Goal: Information Seeking & Learning: Learn about a topic

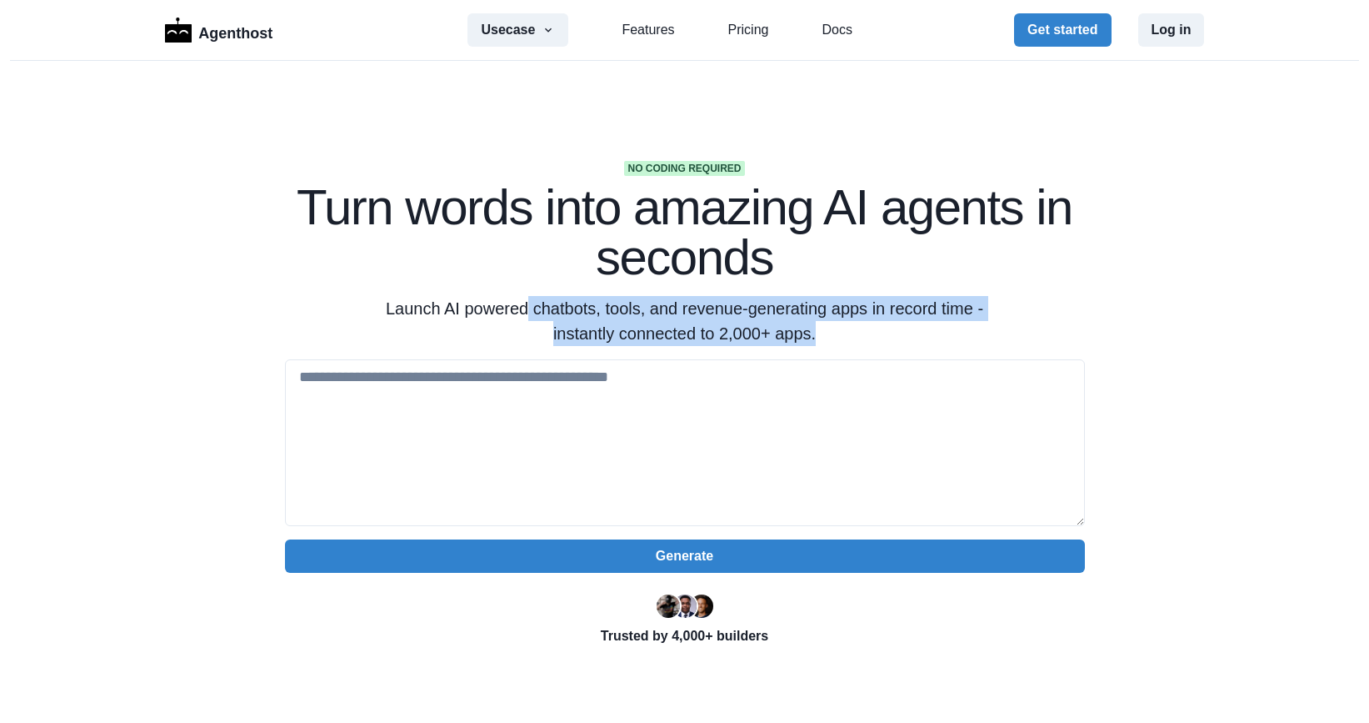
drag, startPoint x: 520, startPoint y: 304, endPoint x: 816, endPoint y: 328, distance: 296.8
click at [816, 328] on p "Launch AI powered chatbots, tools, and revenue-generating apps in record time -…" at bounding box center [685, 321] width 640 height 50
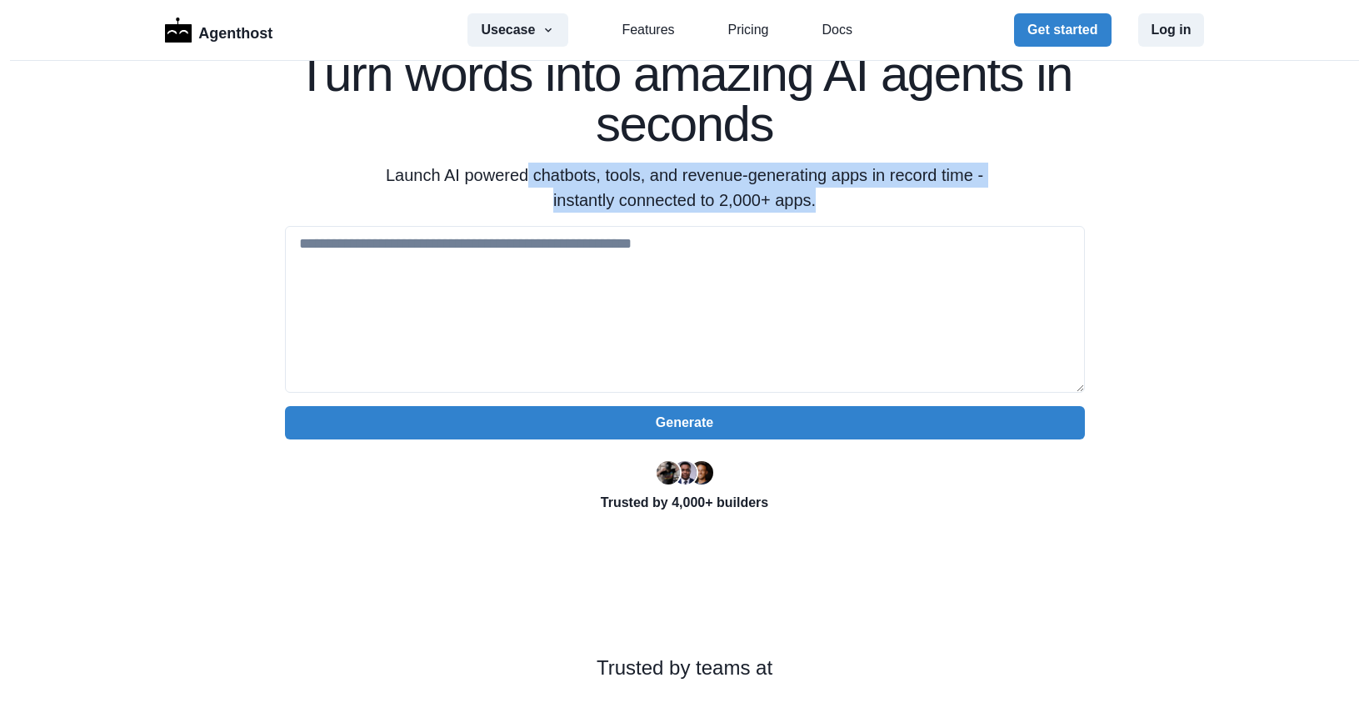
scroll to position [153, 0]
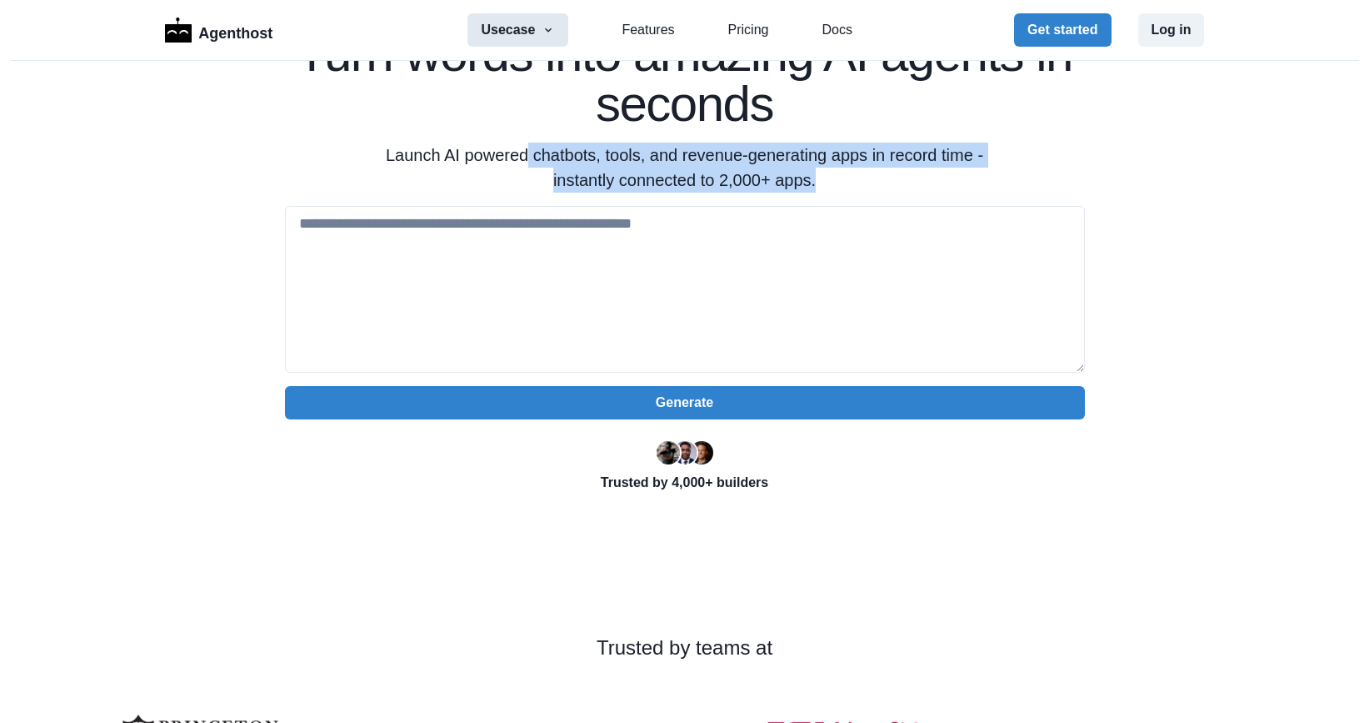
click at [531, 26] on button "Usecase" at bounding box center [518, 29] width 101 height 33
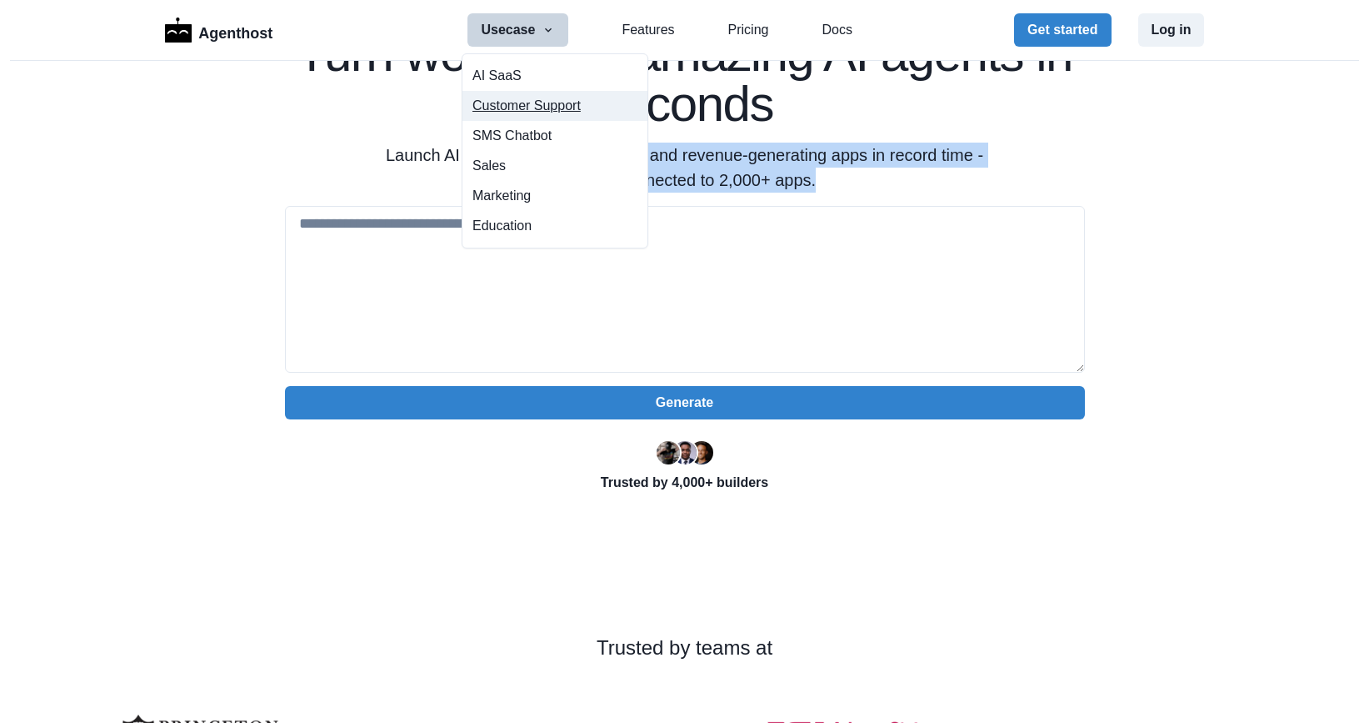
click at [524, 111] on button "Customer Support" at bounding box center [555, 106] width 185 height 30
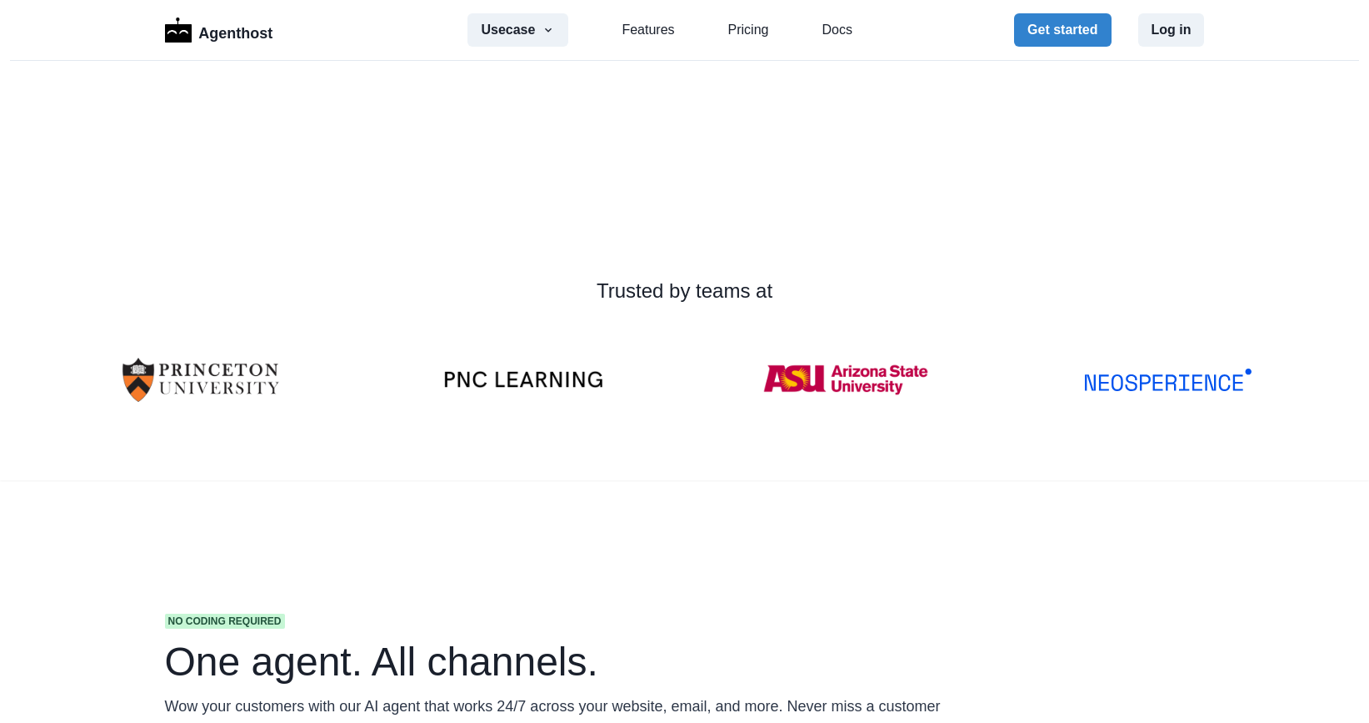
scroll to position [981, 0]
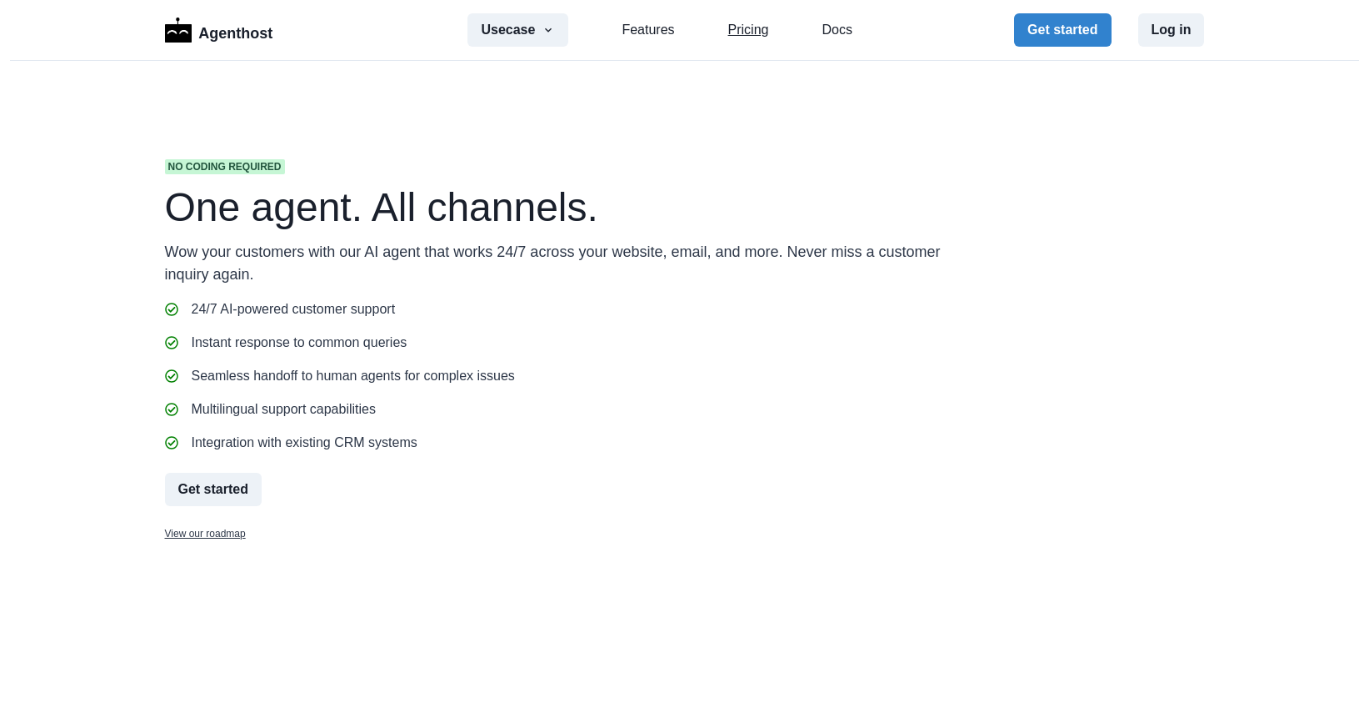
click at [731, 31] on link "Pricing" at bounding box center [748, 30] width 41 height 20
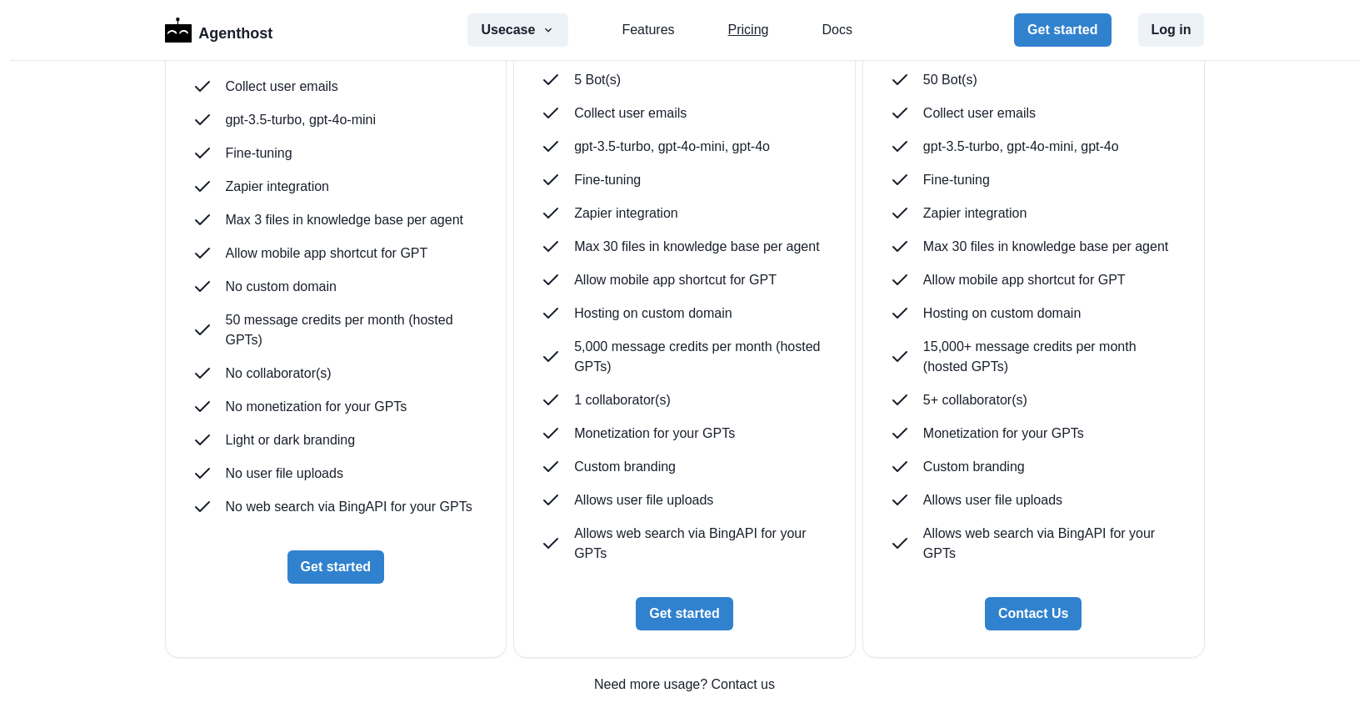
scroll to position [4261, 0]
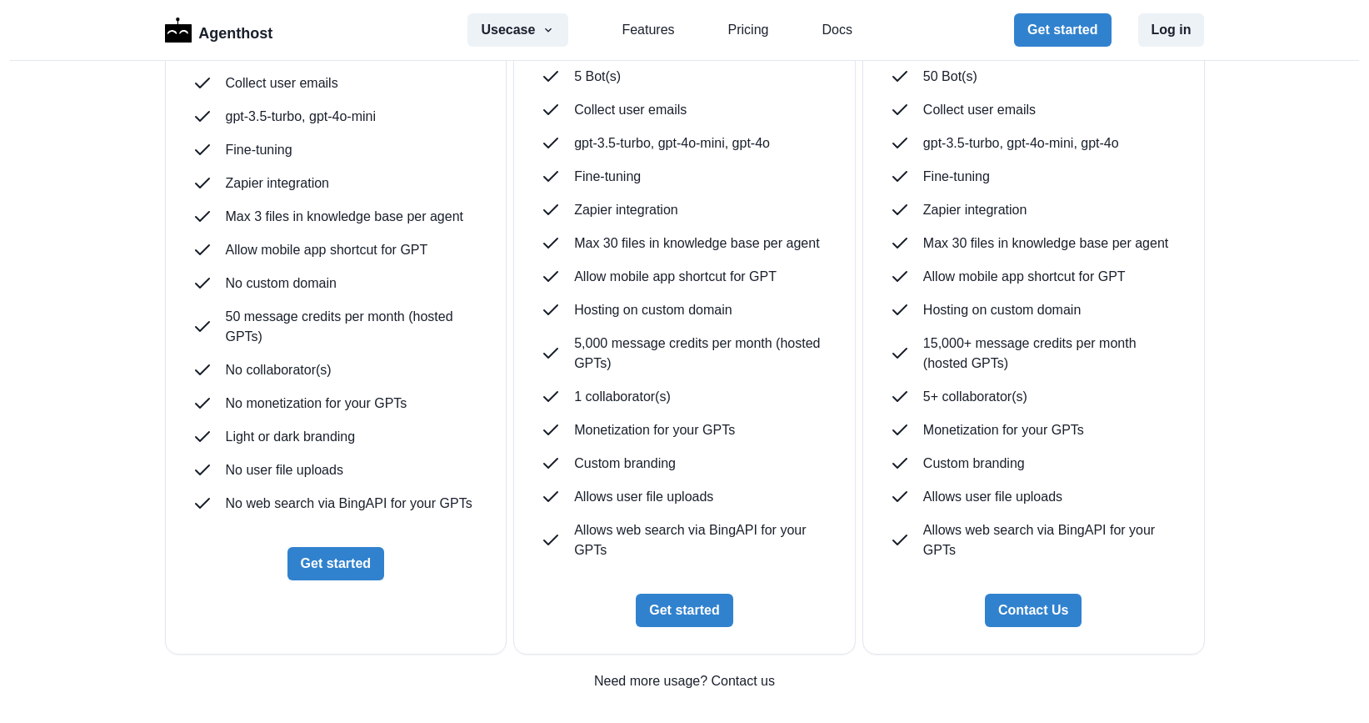
click at [318, 27] on p "Embed on your website" at bounding box center [295, 17] width 139 height 20
click at [288, 93] on p "Collect user emails" at bounding box center [282, 83] width 113 height 20
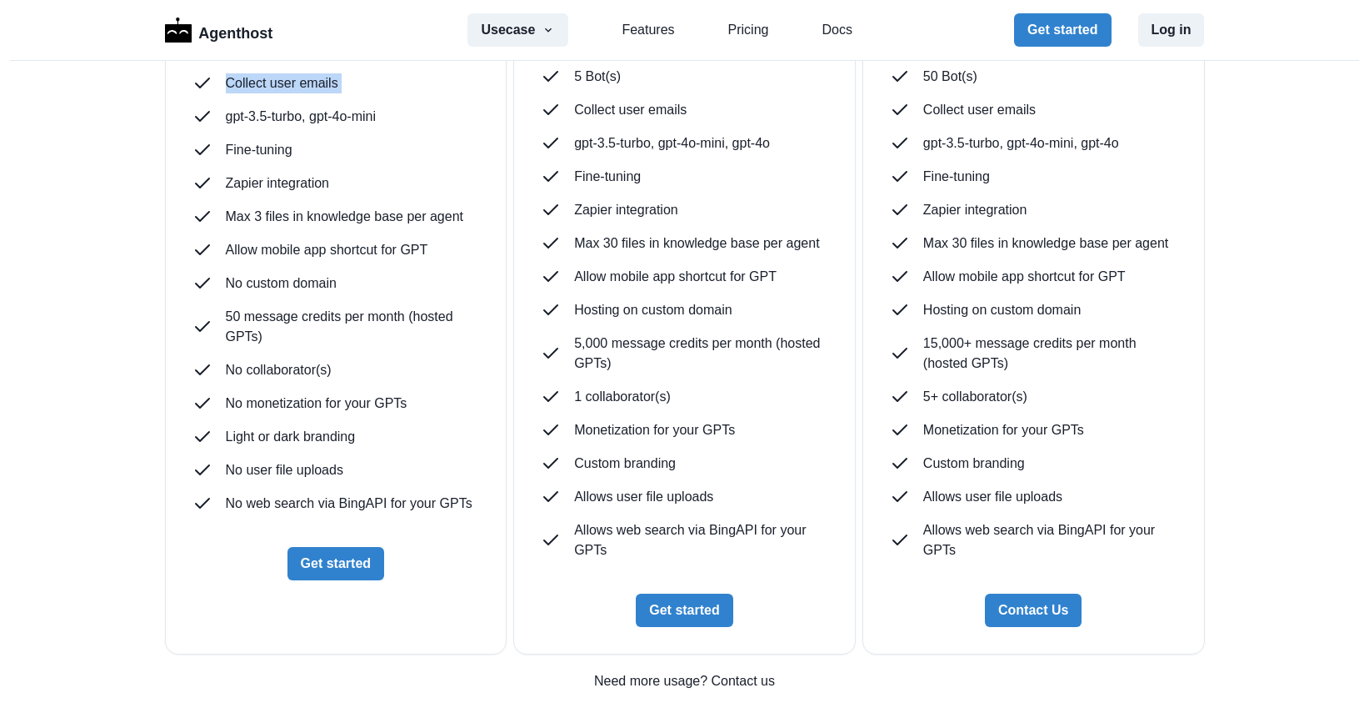
click at [288, 93] on p "Collect user emails" at bounding box center [282, 83] width 113 height 20
click at [293, 127] on p "gpt-3.5-turbo, gpt-4o-mini" at bounding box center [301, 117] width 151 height 20
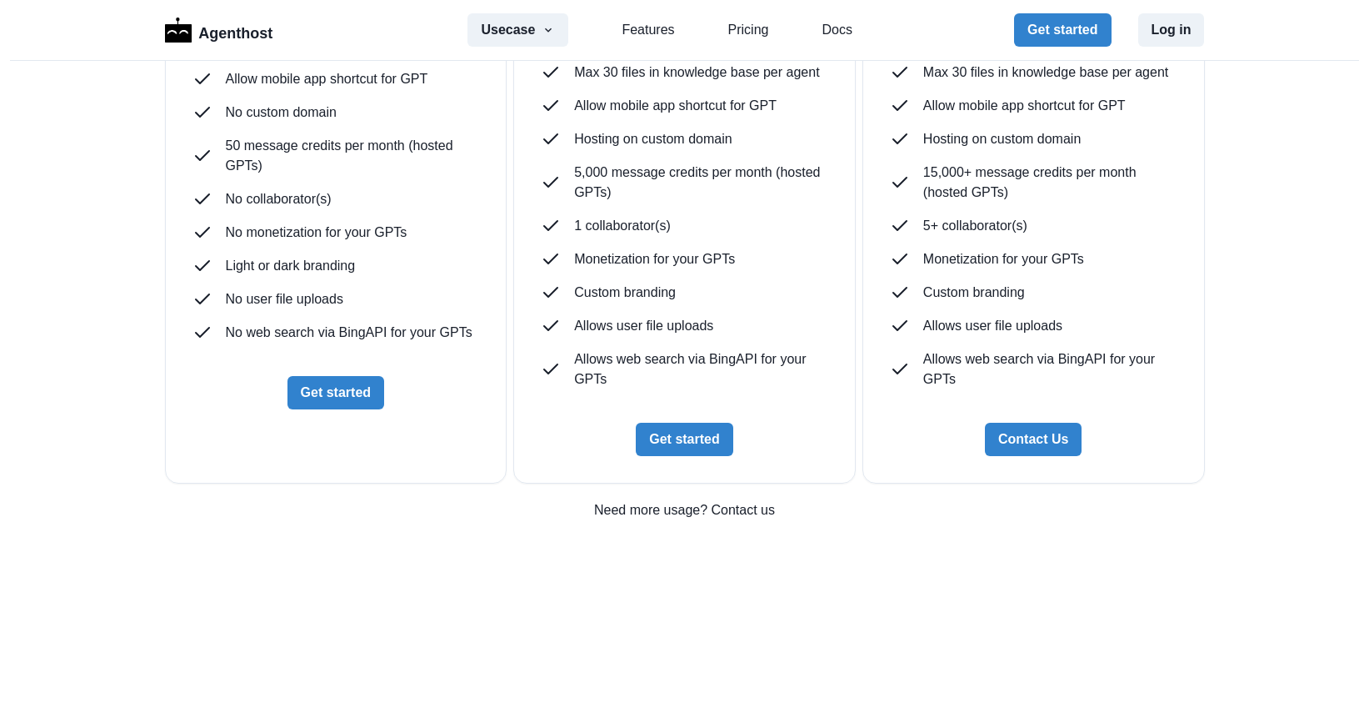
scroll to position [4474, 0]
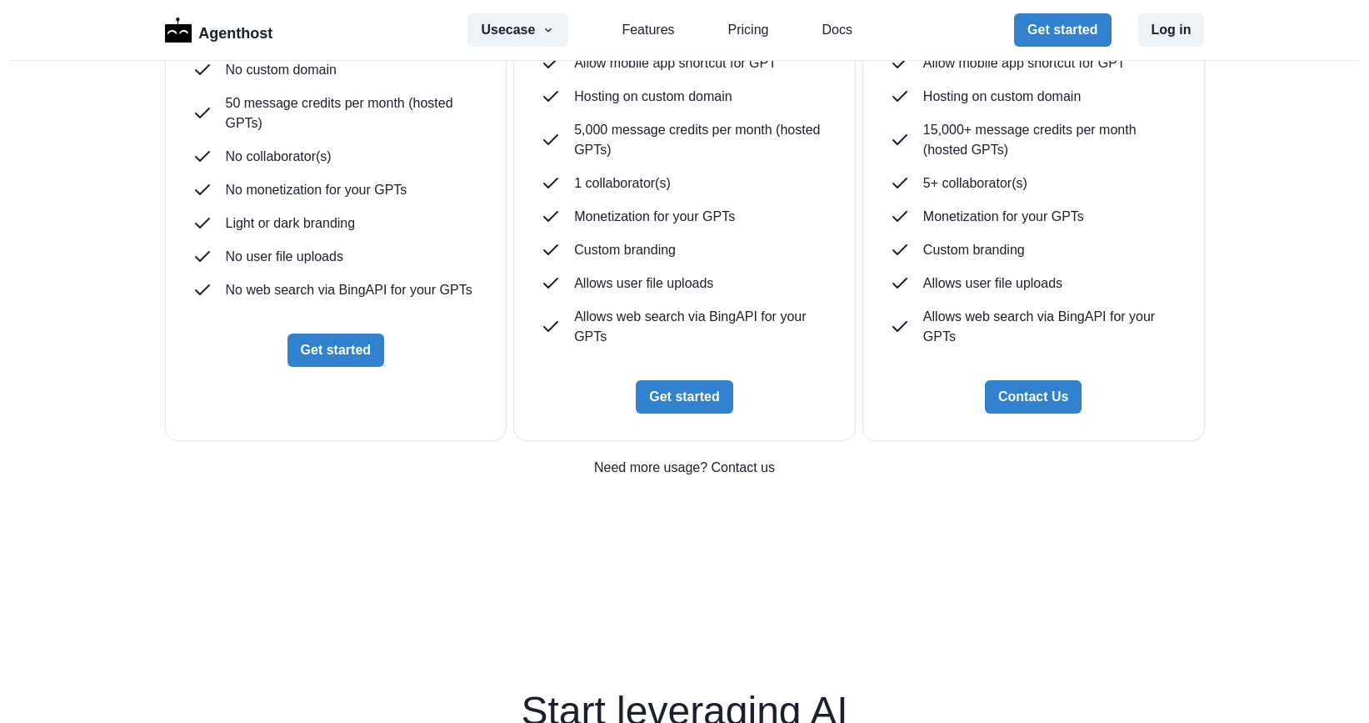
click at [278, 13] on p "Max 3 files in knowledge base per agent" at bounding box center [345, 3] width 238 height 20
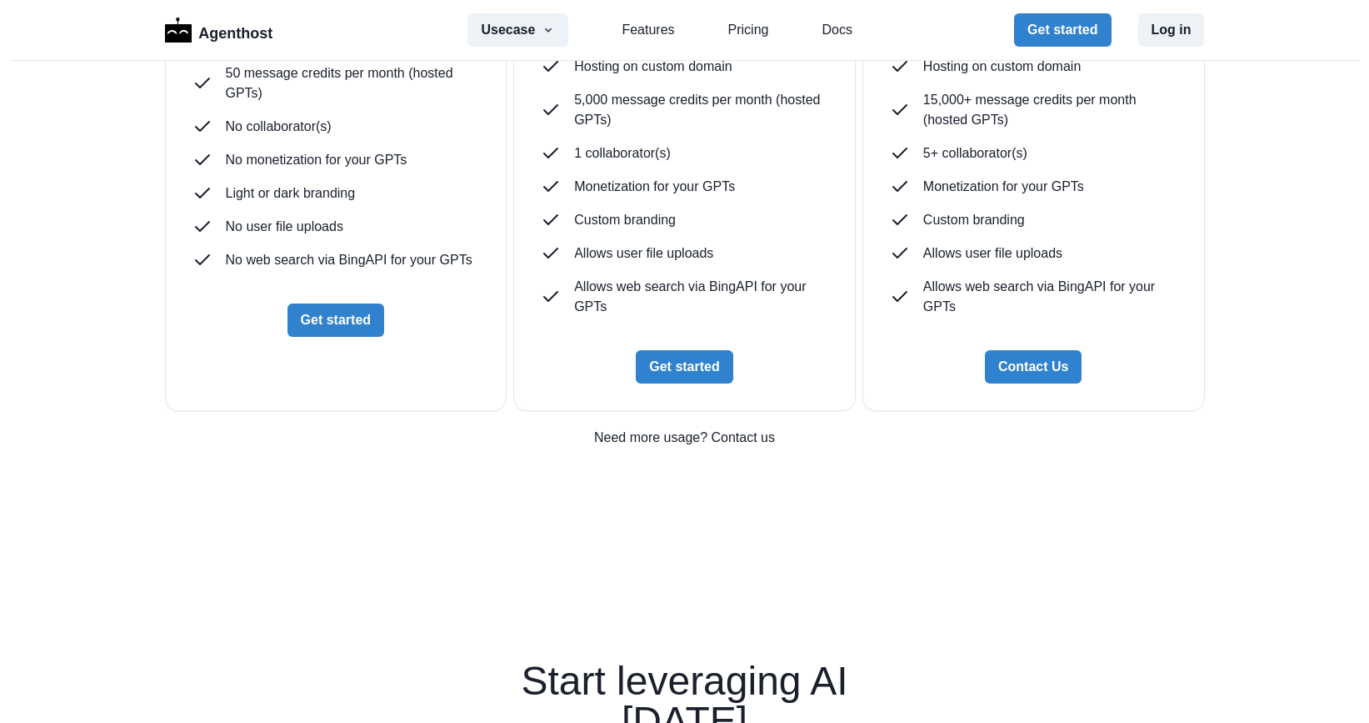
scroll to position [4531, 0]
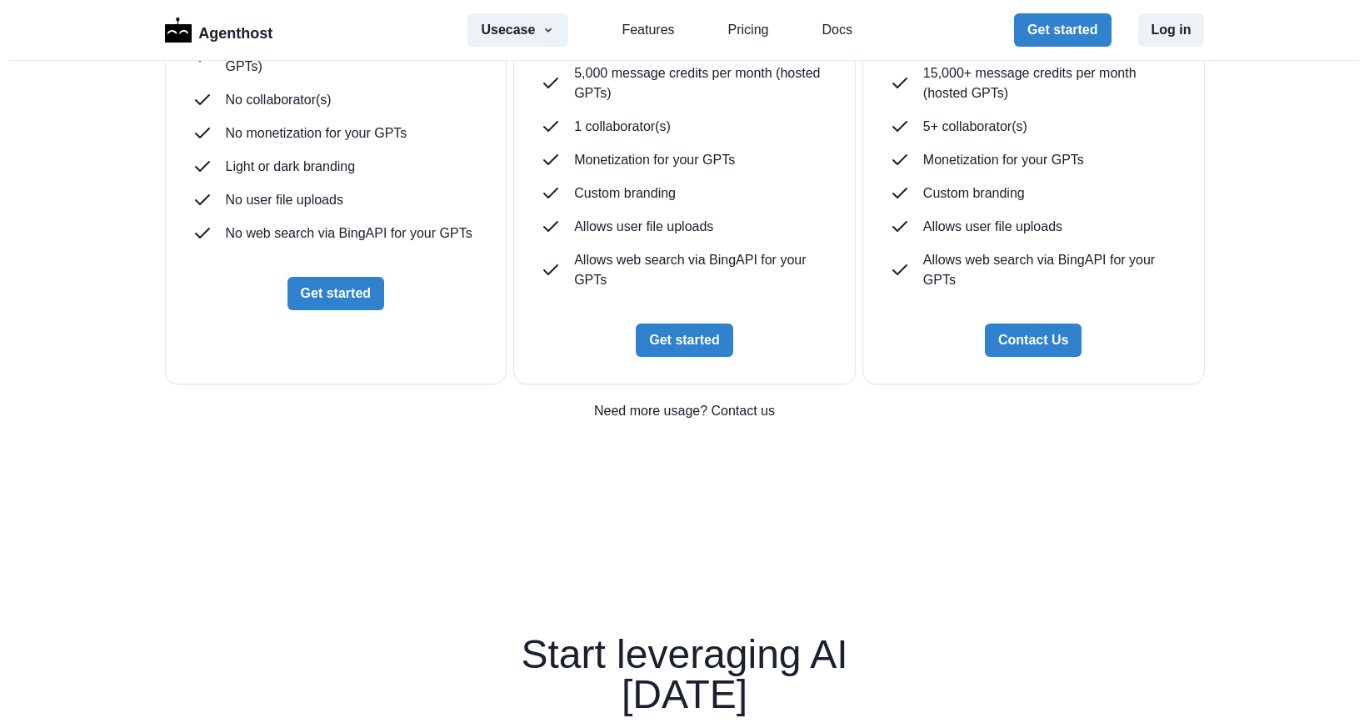
click at [293, 77] on p "50 message credits per month (hosted GPTs)" at bounding box center [353, 57] width 254 height 40
click at [574, 103] on p "5,000 message credits per month (hosted GPTs)" at bounding box center [701, 83] width 254 height 40
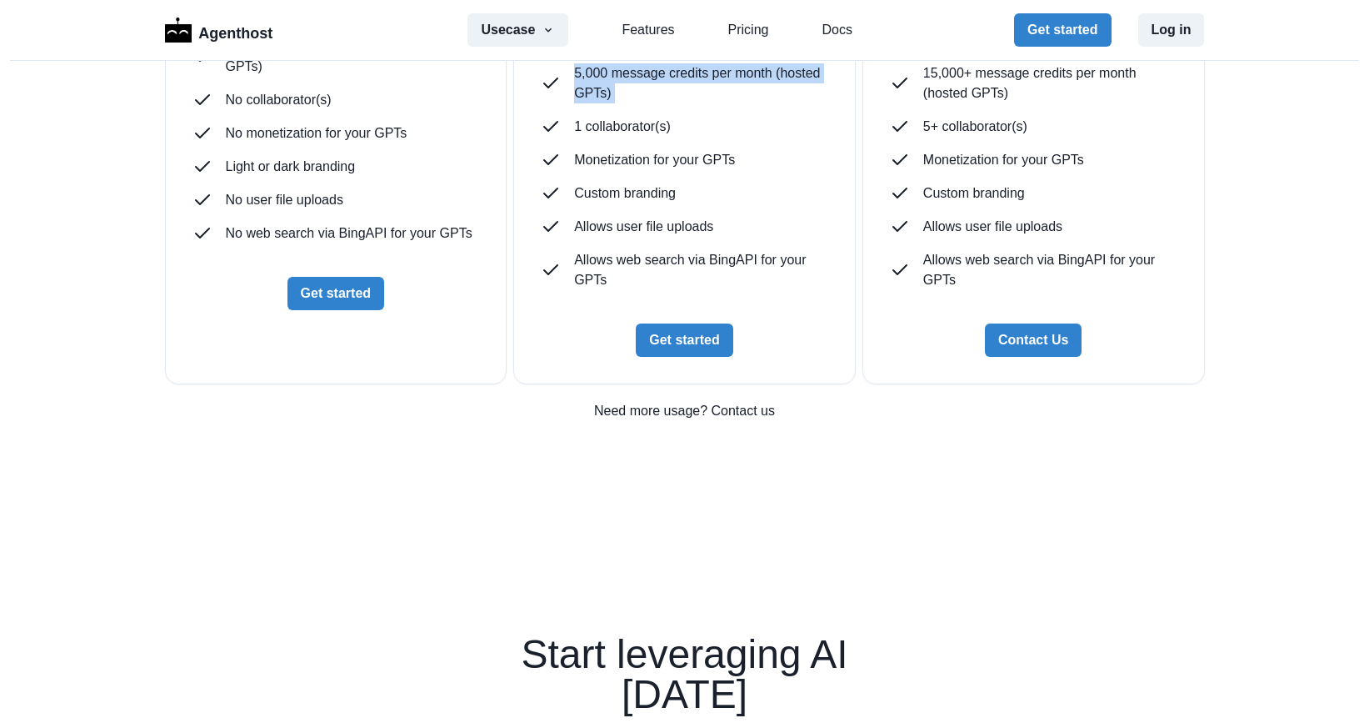
click at [574, 103] on p "5,000 message credits per month (hosted GPTs)" at bounding box center [701, 83] width 254 height 40
click at [580, 103] on p "5,000 message credits per month (hosted GPTs)" at bounding box center [701, 83] width 254 height 40
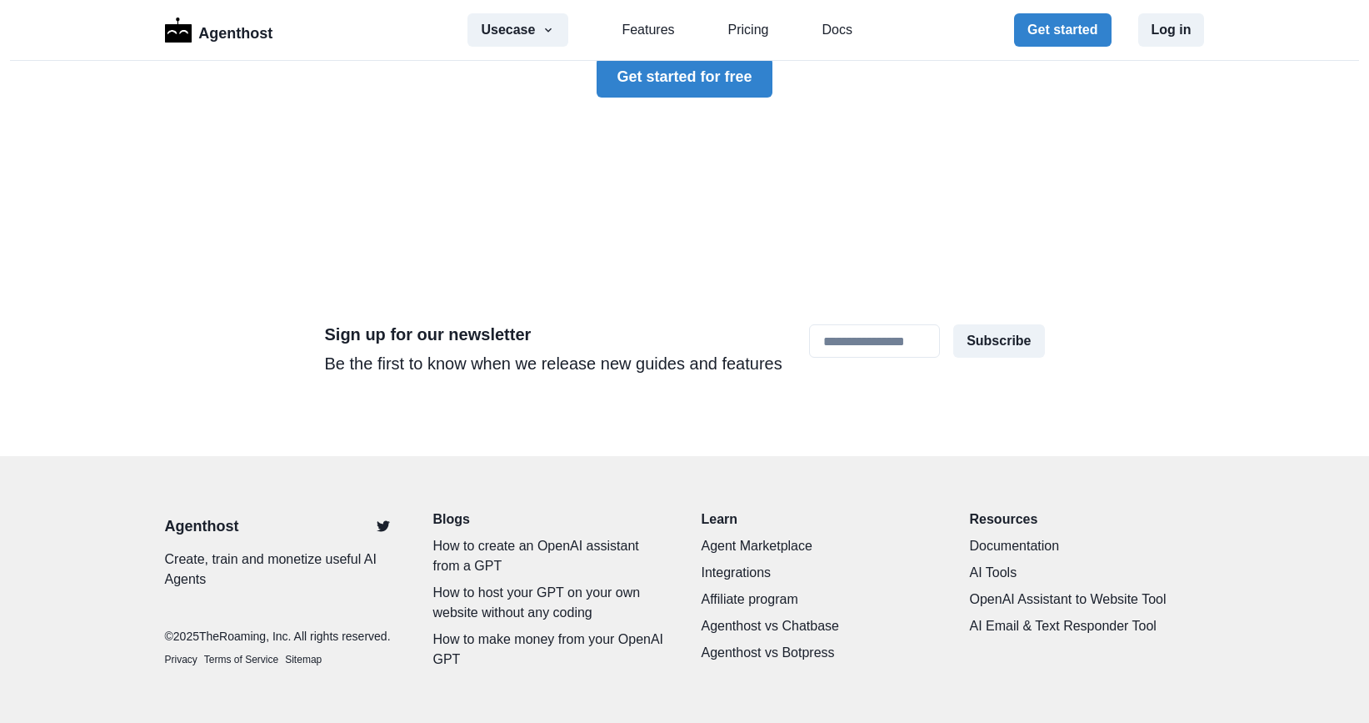
scroll to position [5631, 0]
